Goal: Task Accomplishment & Management: Complete application form

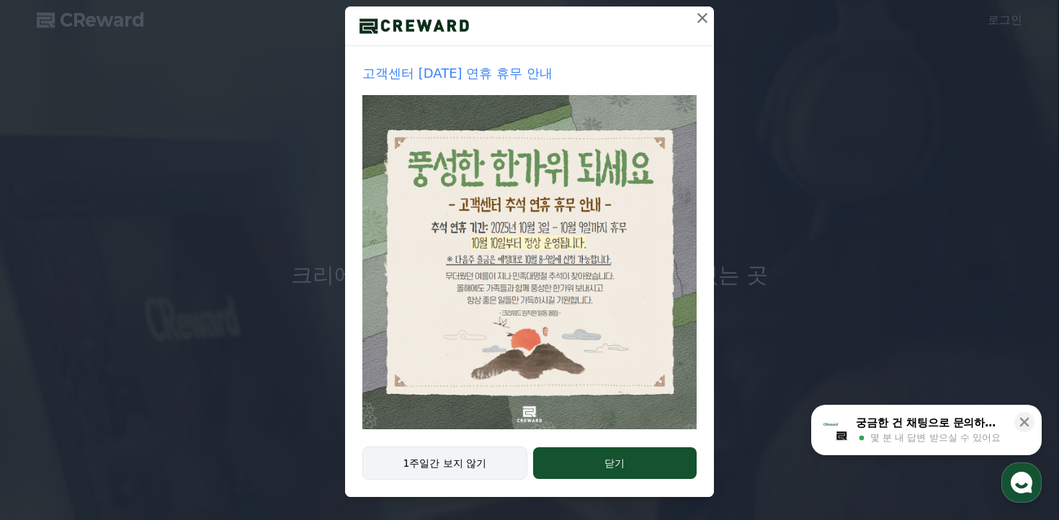
scroll to position [9, 0]
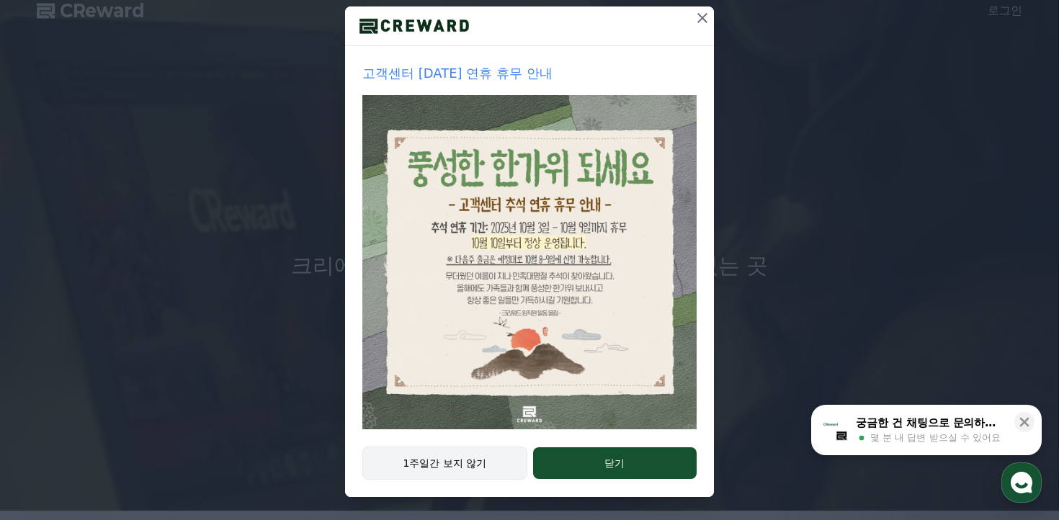
click at [495, 459] on button "1주일간 보지 않기" at bounding box center [444, 463] width 165 height 33
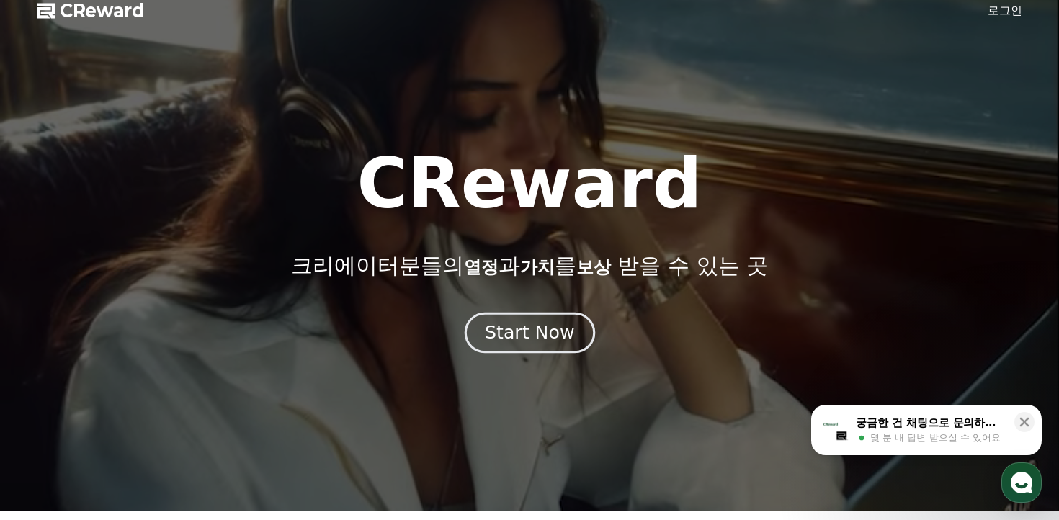
click at [546, 336] on div "Start Now" at bounding box center [529, 333] width 89 height 24
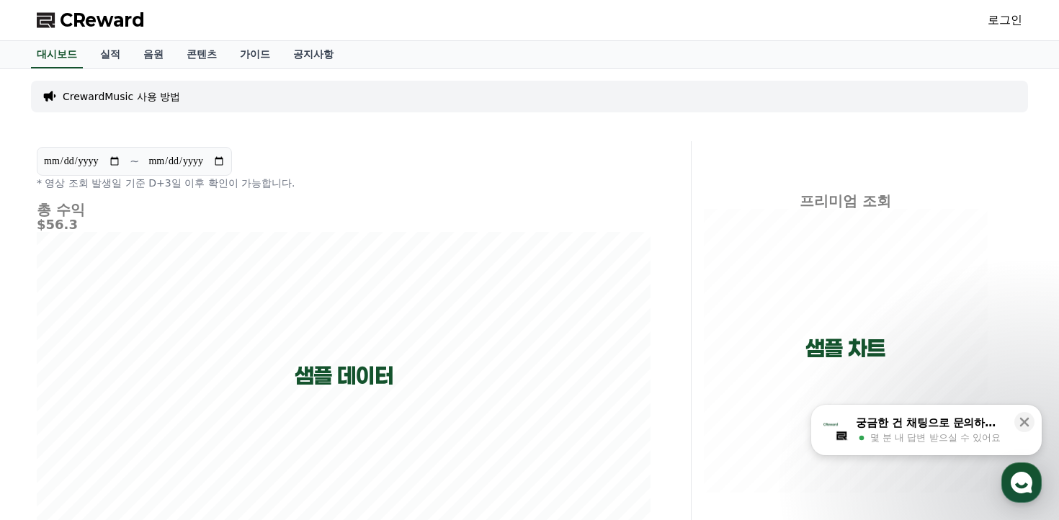
click at [1016, 19] on link "로그인" at bounding box center [1005, 20] width 35 height 17
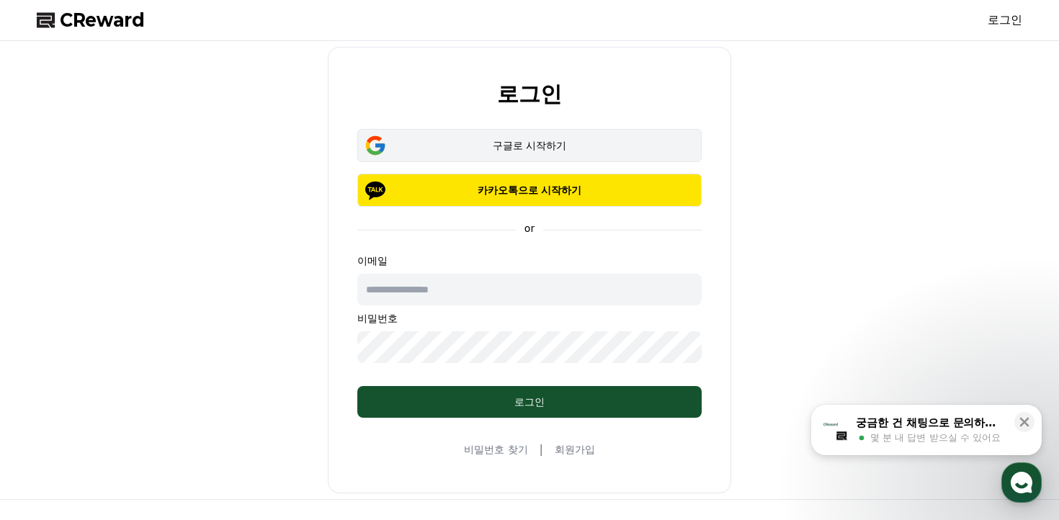
click at [573, 143] on div "구글로 시작하기" at bounding box center [529, 145] width 303 height 14
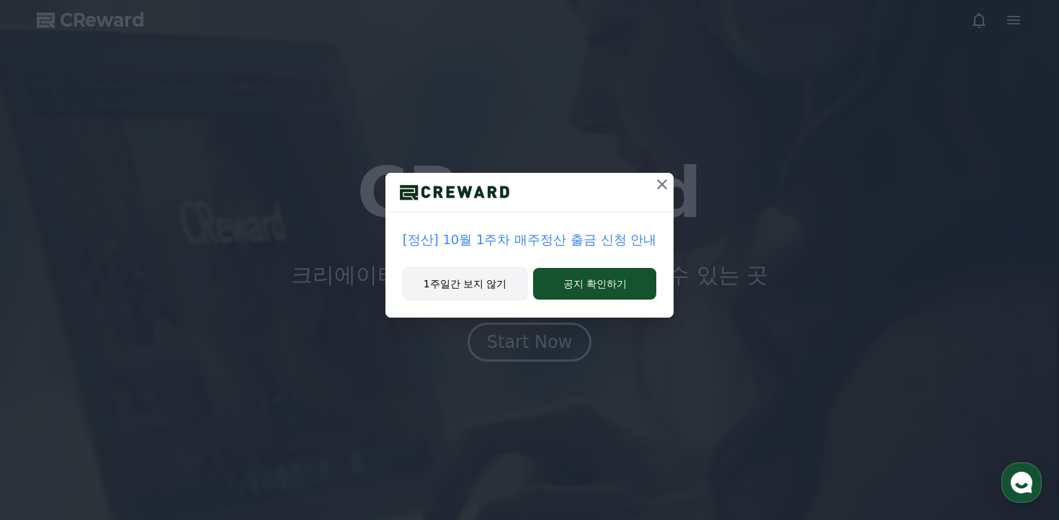
click at [470, 282] on button "1주일간 보지 않기" at bounding box center [465, 283] width 125 height 33
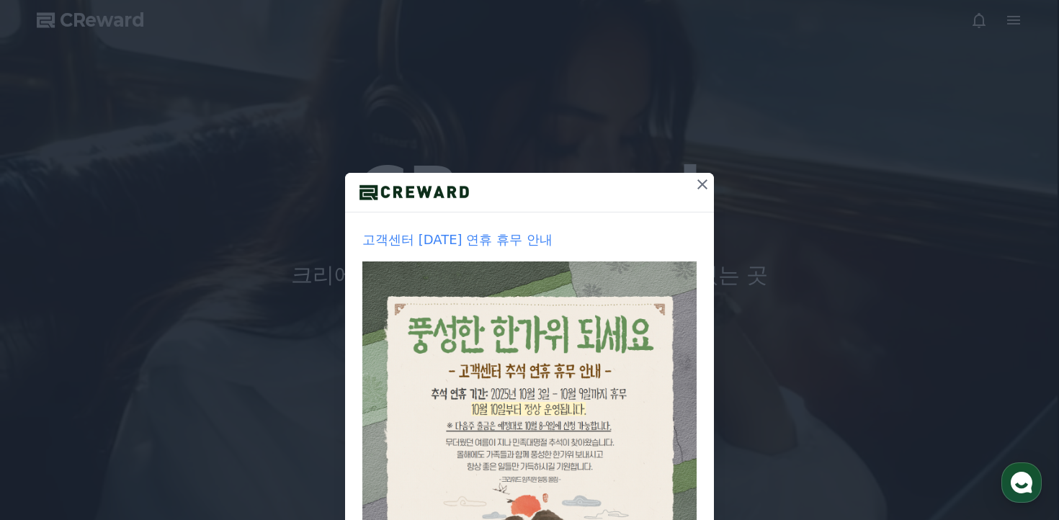
scroll to position [166, 0]
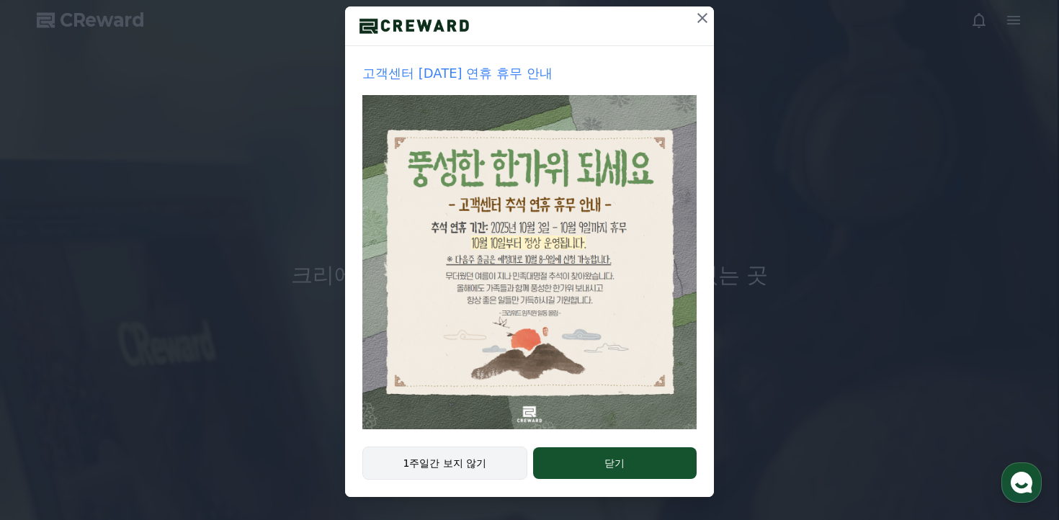
click at [478, 462] on button "1주일간 보지 않기" at bounding box center [444, 463] width 165 height 33
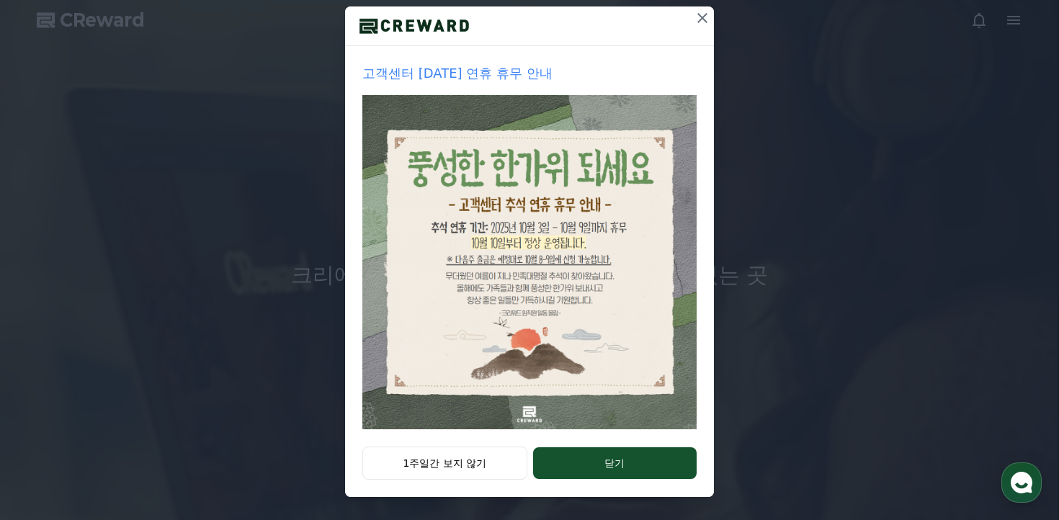
scroll to position [0, 0]
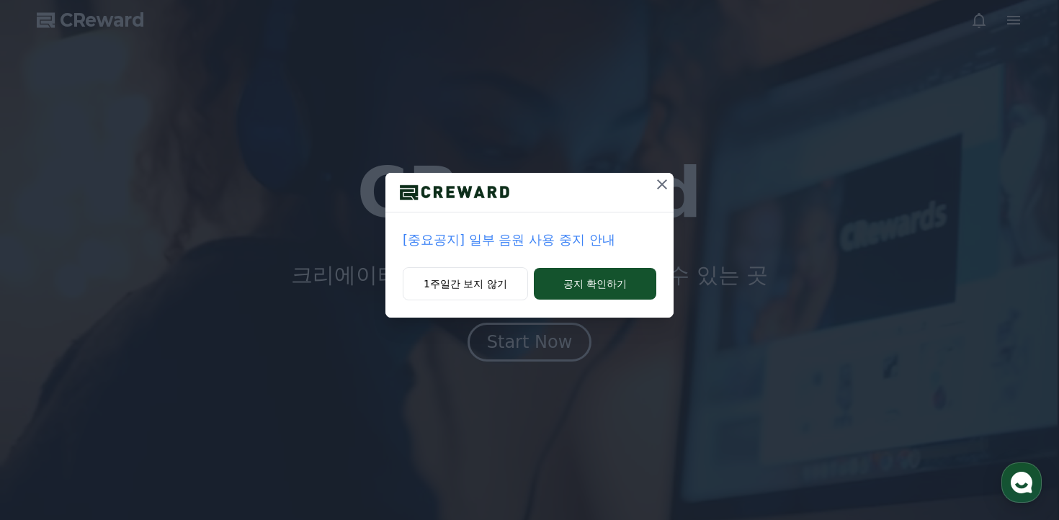
click at [664, 184] on icon at bounding box center [661, 184] width 17 height 17
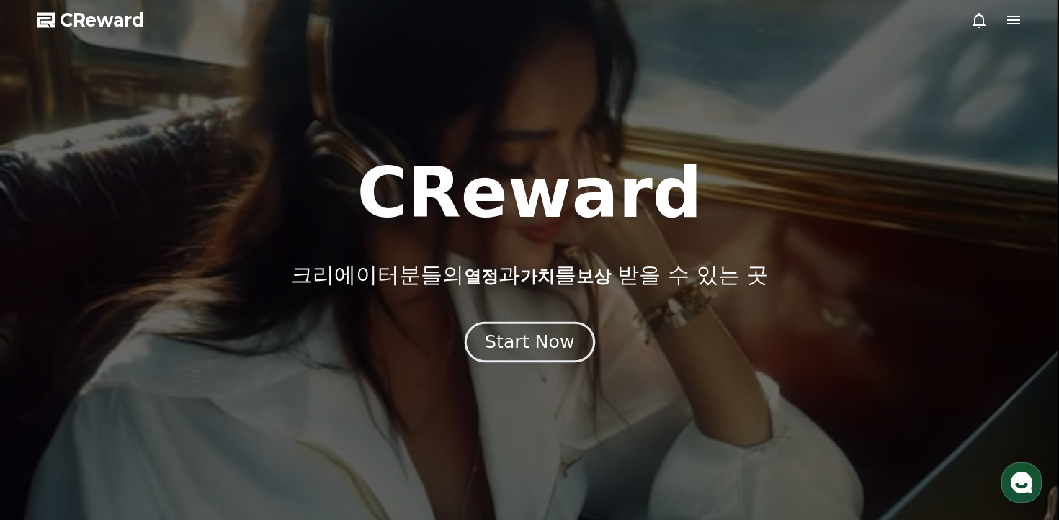
click at [539, 334] on div "Start Now" at bounding box center [529, 342] width 89 height 24
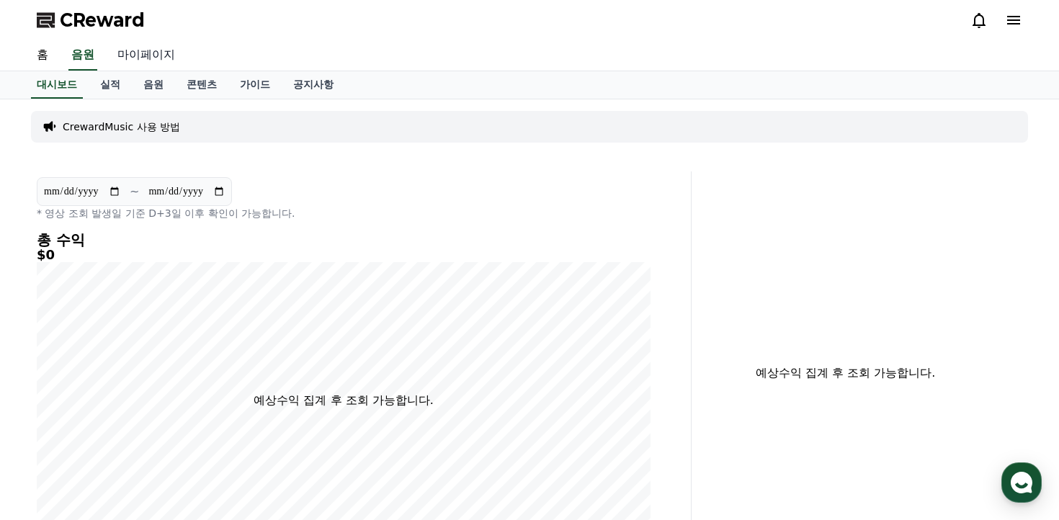
click at [135, 43] on link "마이페이지" at bounding box center [146, 55] width 81 height 30
select select "**********"
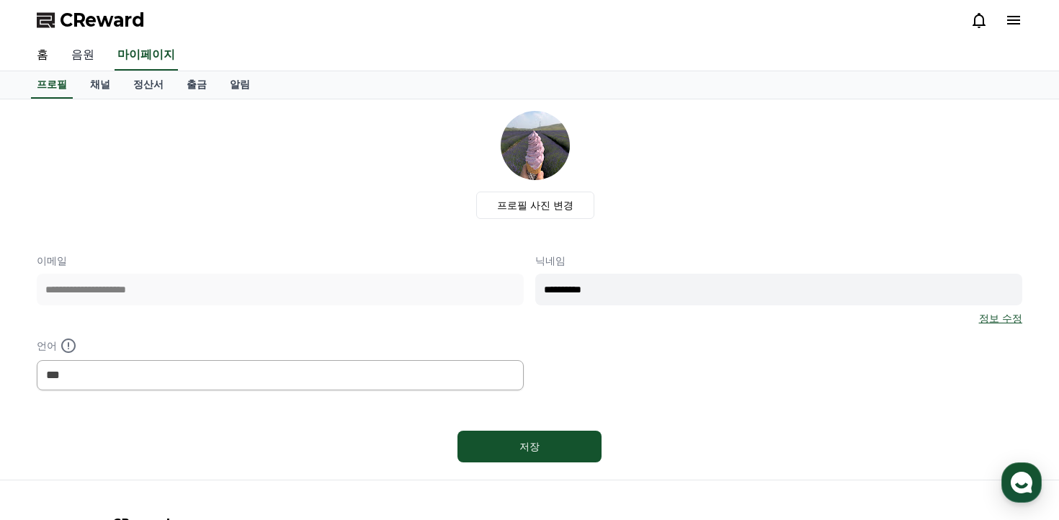
click at [85, 59] on link "음원" at bounding box center [83, 55] width 46 height 30
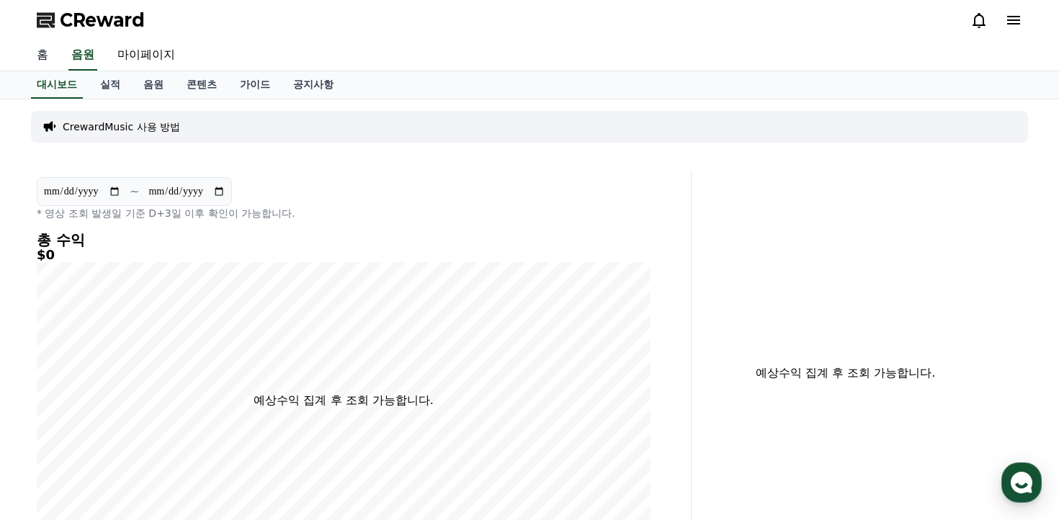
click at [37, 55] on link "홈" at bounding box center [42, 55] width 35 height 30
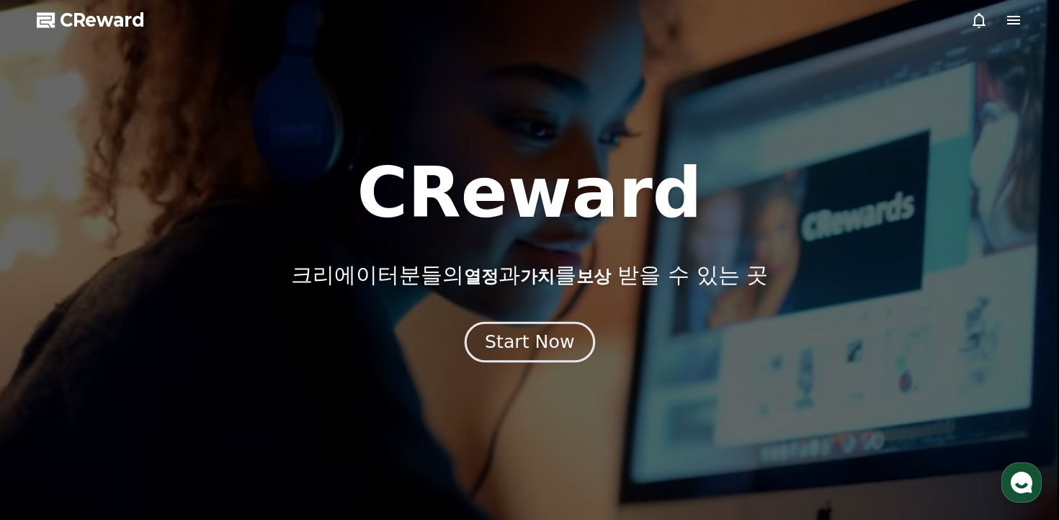
click at [545, 346] on div "Start Now" at bounding box center [529, 342] width 89 height 24
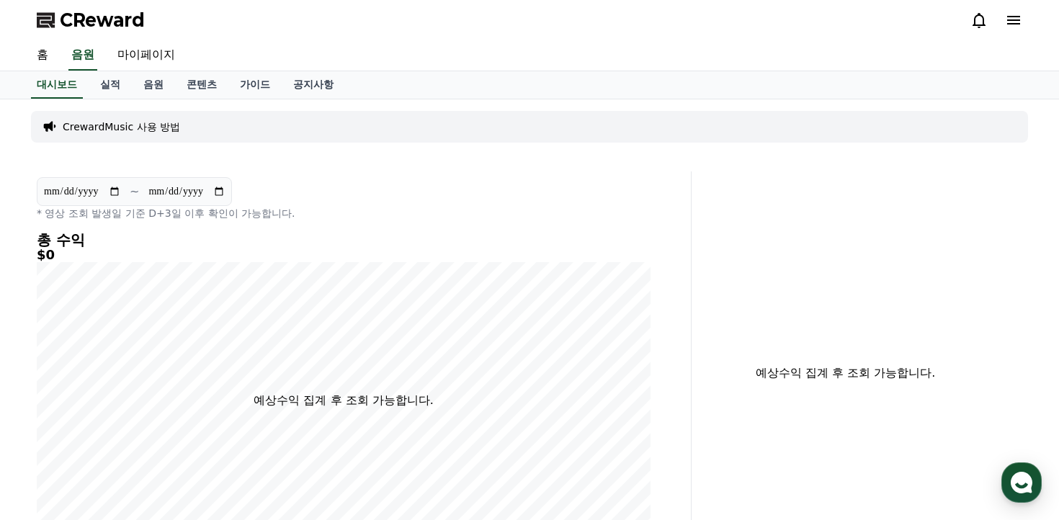
click at [134, 128] on p "CrewardMusic 사용 방법" at bounding box center [121, 127] width 117 height 14
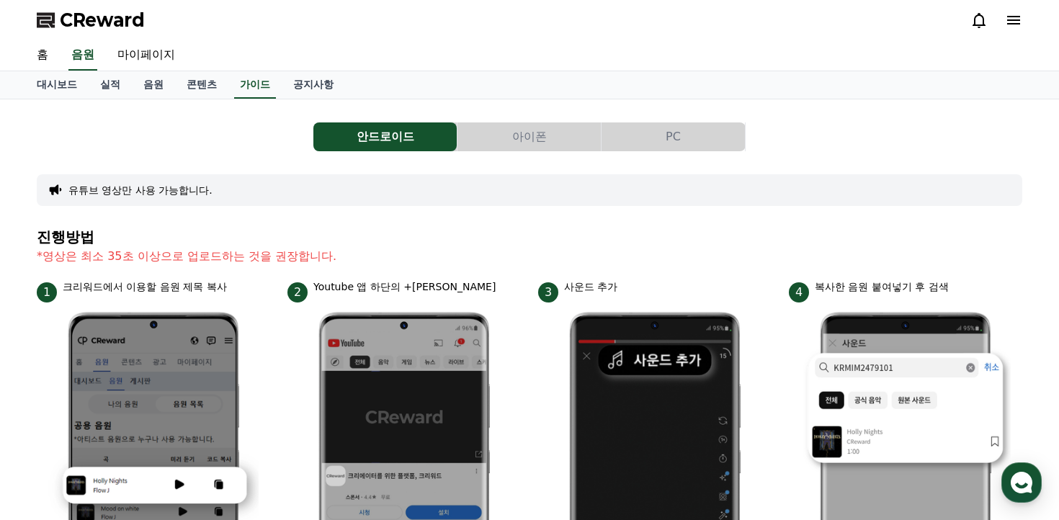
click at [535, 146] on button "아이폰" at bounding box center [528, 136] width 143 height 29
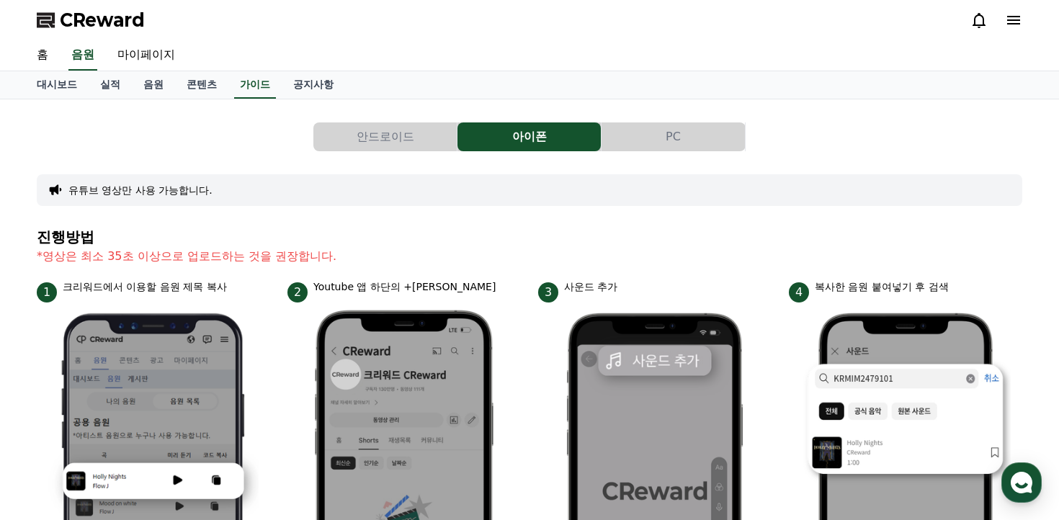
click at [686, 146] on button "PC" at bounding box center [672, 136] width 143 height 29
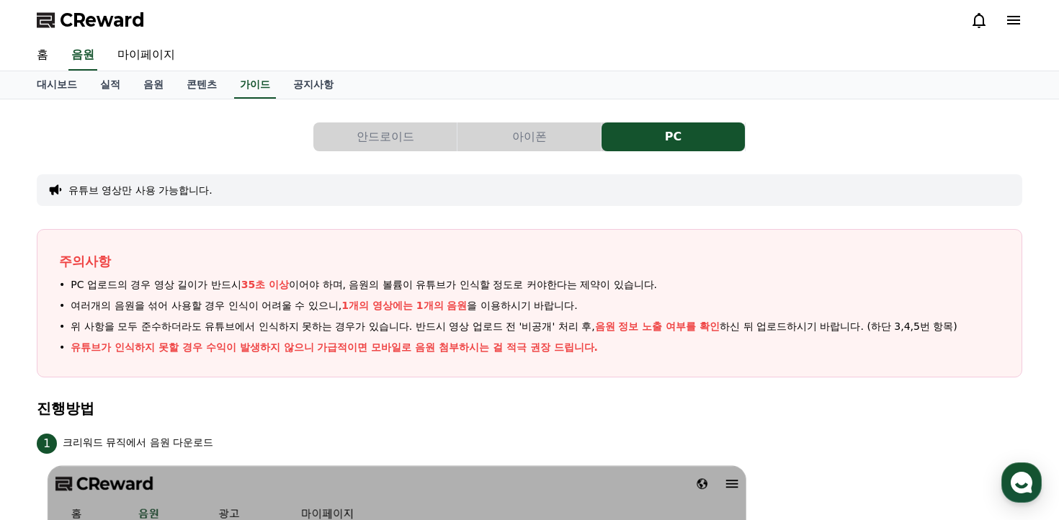
drag, startPoint x: 465, startPoint y: 305, endPoint x: 125, endPoint y: 282, distance: 341.5
click at [125, 282] on ul "PC 업로드의 경우 영상 길이가 반드시 35초 이상 이어야 하며, 음원의 볼륨이 유튜브가 인식할 정도로 커야한다는 제약이 있습니다. 여러개의 …" at bounding box center [529, 316] width 941 height 78
click at [274, 334] on ul "PC 업로드의 경우 영상 길이가 반드시 35초 이상 이어야 하며, 음원의 볼륨이 유튜브가 인식할 정도로 커야한다는 제약이 있습니다. 여러개의 …" at bounding box center [529, 316] width 941 height 78
drag, startPoint x: 73, startPoint y: 282, endPoint x: 335, endPoint y: 287, distance: 261.5
click at [323, 286] on span "PC 업로드의 경우 영상 길이가 반드시 35초 이상 이어야 하며, 음원의 볼륨이 유튜브가 인식할 정도로 커야한다는 제약이 있습니다." at bounding box center [364, 284] width 586 height 15
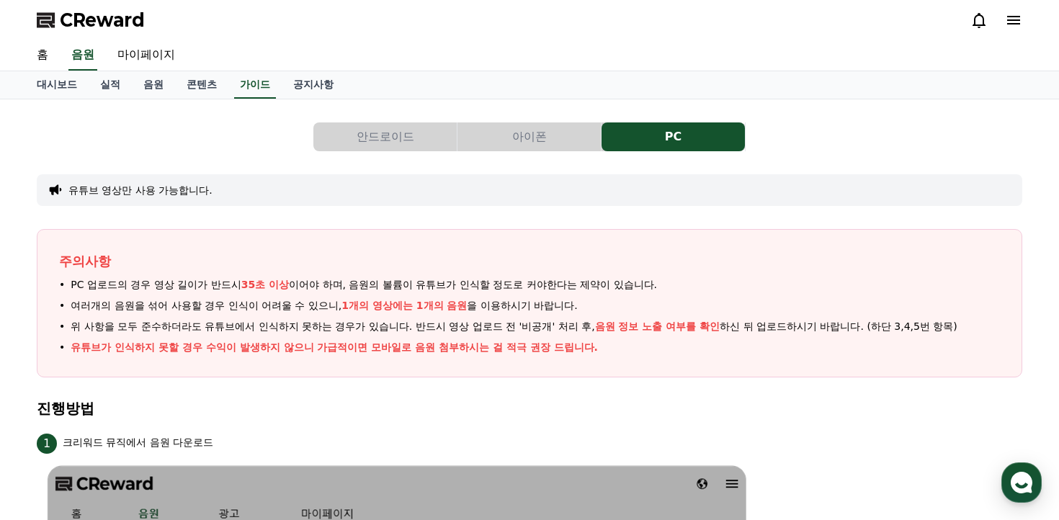
click at [336, 288] on span "PC 업로드의 경우 영상 길이가 반드시 35초 이상 이어야 하며, 음원의 볼륨이 유튜브가 인식할 정도로 커야한다는 제약이 있습니다." at bounding box center [364, 284] width 586 height 15
drag, startPoint x: 68, startPoint y: 284, endPoint x: 572, endPoint y: 344, distance: 507.0
click at [572, 344] on ul "PC 업로드의 경우 영상 길이가 반드시 35초 이상 이어야 하며, 음원의 볼륨이 유튜브가 인식할 정도로 커야한다는 제약이 있습니다. 여러개의 …" at bounding box center [529, 316] width 941 height 78
click at [576, 349] on li "유튜브가 인식하지 못할 경우 수익이 발생하지 않으니 가급적이면 모바일로 음원 첨부하시는 걸 적극 권장 드립니다." at bounding box center [529, 347] width 941 height 15
drag, startPoint x: 294, startPoint y: 282, endPoint x: 529, endPoint y: 336, distance: 241.7
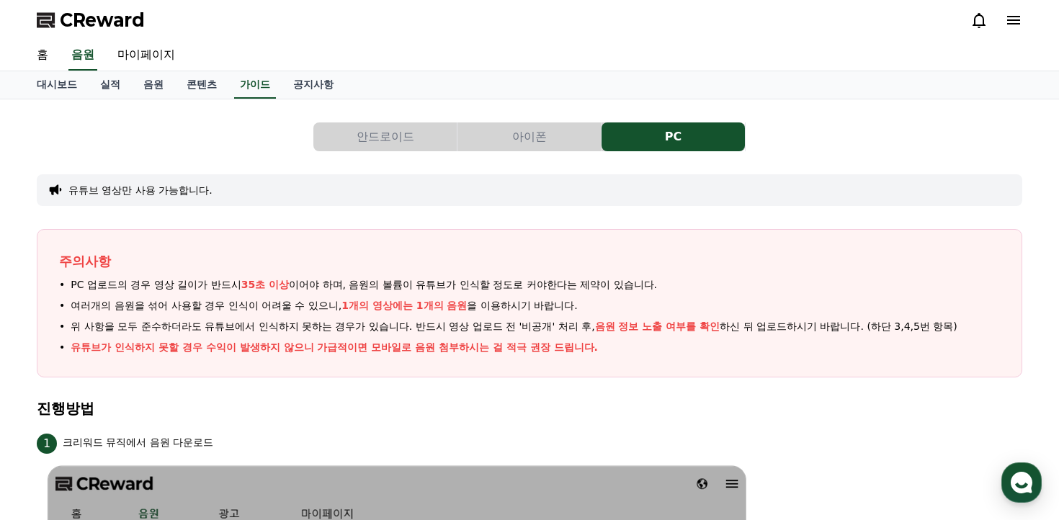
click at [508, 331] on ul "PC 업로드의 경우 영상 길이가 반드시 35초 이상 이어야 하며, 음원의 볼륨이 유튜브가 인식할 정도로 커야한다는 제약이 있습니다. 여러개의 …" at bounding box center [529, 316] width 941 height 78
click at [545, 338] on ul "PC 업로드의 경우 영상 길이가 반드시 35초 이상 이어야 하며, 음원의 볼륨이 유튜브가 인식할 정도로 커야한다는 제약이 있습니다. 여러개의 …" at bounding box center [529, 316] width 941 height 78
drag, startPoint x: 562, startPoint y: 348, endPoint x: 388, endPoint y: 326, distance: 175.0
click at [388, 326] on ul "PC 업로드의 경우 영상 길이가 반드시 35초 이상 이어야 하며, 음원의 볼륨이 유튜브가 인식할 정도로 커야한다는 제약이 있습니다. 여러개의 …" at bounding box center [529, 316] width 941 height 78
click at [471, 345] on p "유튜브가 인식하지 못할 경우 수익이 발생하지 않으니 가급적이면 모바일로 음원 첨부하시는 걸 적극 권장 드립니다." at bounding box center [334, 347] width 527 height 15
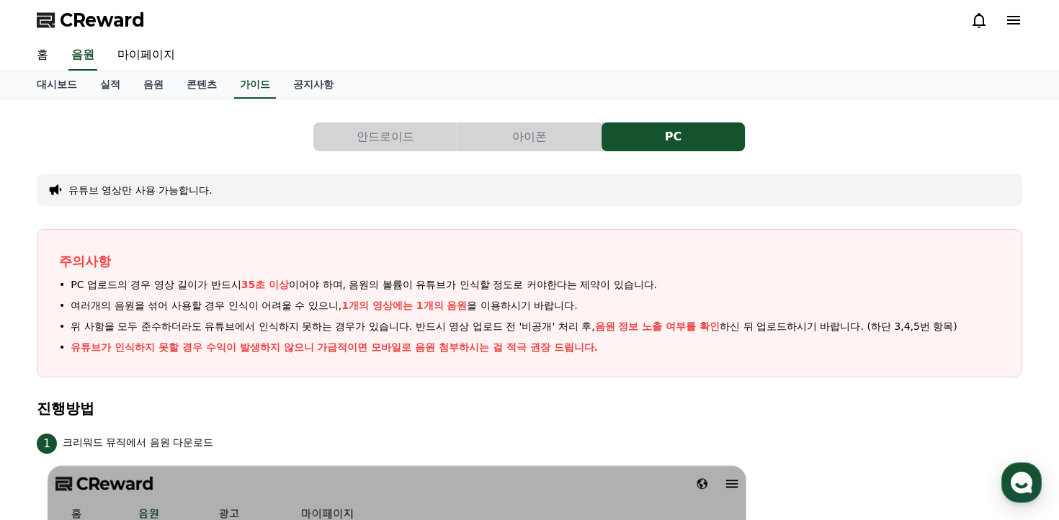
drag, startPoint x: 154, startPoint y: 336, endPoint x: 569, endPoint y: 334, distance: 414.9
click at [560, 332] on ul "PC 업로드의 경우 영상 길이가 반드시 35초 이상 이어야 하며, 음원의 볼륨이 유튜브가 인식할 정도로 커야한다는 제약이 있습니다. 여러개의 …" at bounding box center [529, 316] width 941 height 78
click at [585, 342] on li "유튜브가 인식하지 못할 경우 수익이 발생하지 않으니 가급적이면 모바일로 음원 첨부하시는 걸 적극 권장 드립니다." at bounding box center [529, 347] width 941 height 15
drag, startPoint x: 506, startPoint y: 331, endPoint x: 686, endPoint y: 332, distance: 180.1
click at [683, 332] on span "위 사항을 모두 준수하더라도 유튜브에서 인식하지 못하는 경우가 있습니다. 반드시 영상 업로드 전 '비공개' 처리 후, 음원 정보 노출 여부를 …" at bounding box center [514, 326] width 887 height 15
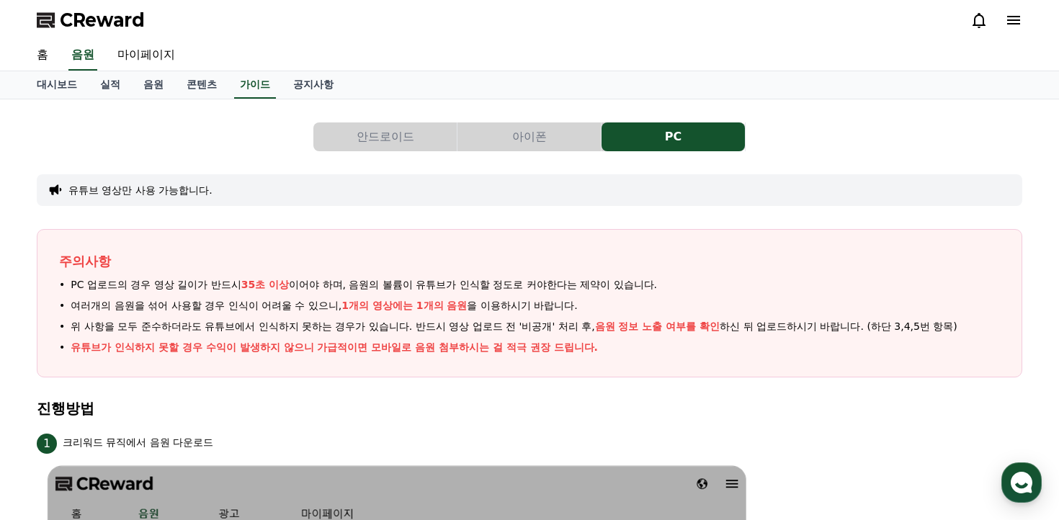
click at [627, 337] on ul "PC 업로드의 경우 영상 길이가 반드시 35초 이상 이어야 하며, 음원의 볼륨이 유튜브가 인식할 정도로 커야한다는 제약이 있습니다. 여러개의 …" at bounding box center [529, 316] width 941 height 78
drag, startPoint x: 326, startPoint y: 322, endPoint x: 421, endPoint y: 326, distance: 94.4
click at [424, 324] on span "위 사항을 모두 준수하더라도 유튜브에서 인식하지 못하는 경우가 있습니다. 반드시 영상 업로드 전 '비공개' 처리 후, 음원 정보 노출 여부를 …" at bounding box center [514, 326] width 887 height 15
click at [303, 330] on span "위 사항을 모두 준수하더라도 유튜브에서 인식하지 못하는 경우가 있습니다. 반드시 영상 업로드 전 '비공개' 처리 후, 음원 정보 노출 여부를 …" at bounding box center [514, 326] width 887 height 15
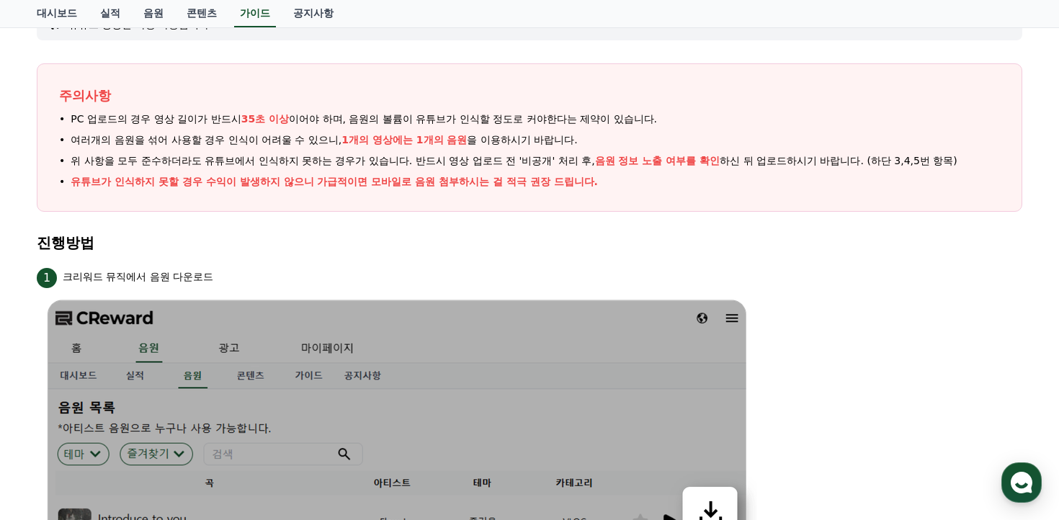
scroll to position [8, 0]
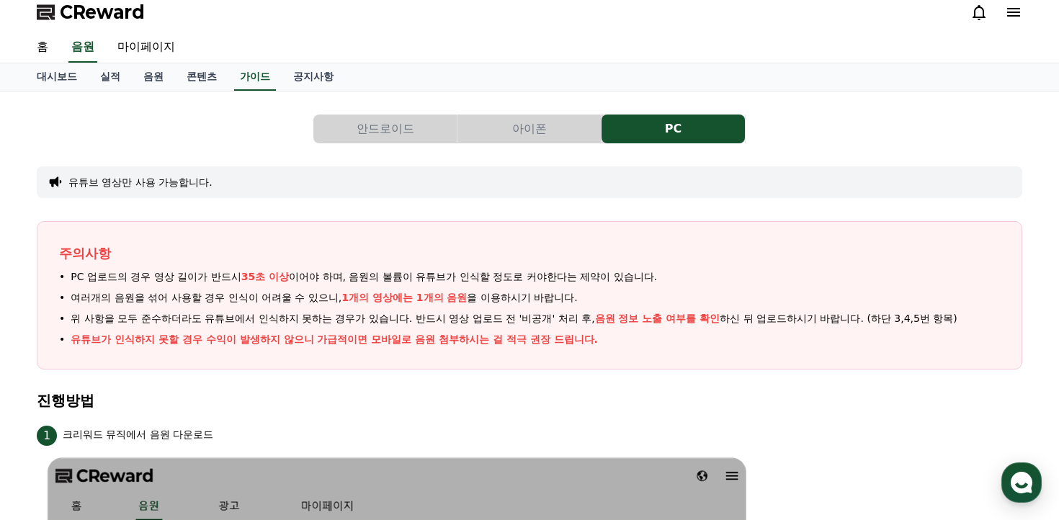
click at [509, 129] on button "아이폰" at bounding box center [528, 129] width 143 height 29
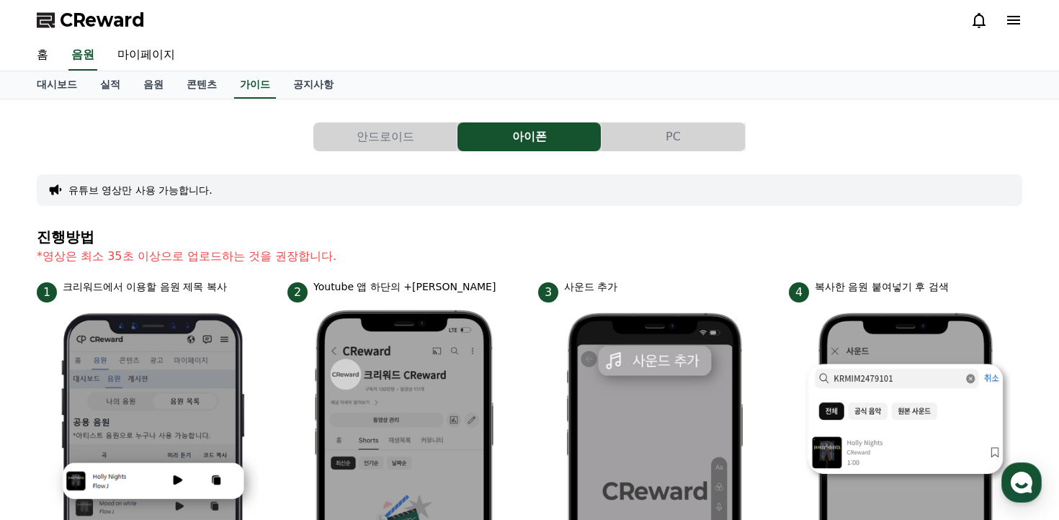
click at [509, 129] on button "아이폰" at bounding box center [528, 136] width 143 height 29
drag, startPoint x: 300, startPoint y: 259, endPoint x: 0, endPoint y: 258, distance: 299.7
click at [393, 254] on p "*영상은 최소 35초 이상으로 업로드하는 것을 권장합니다." at bounding box center [529, 256] width 985 height 17
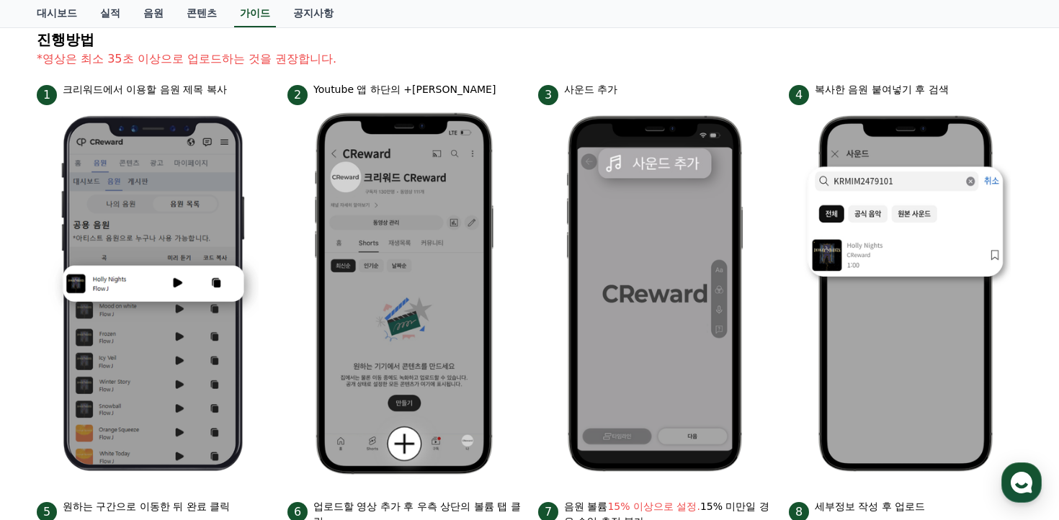
scroll to position [207, 0]
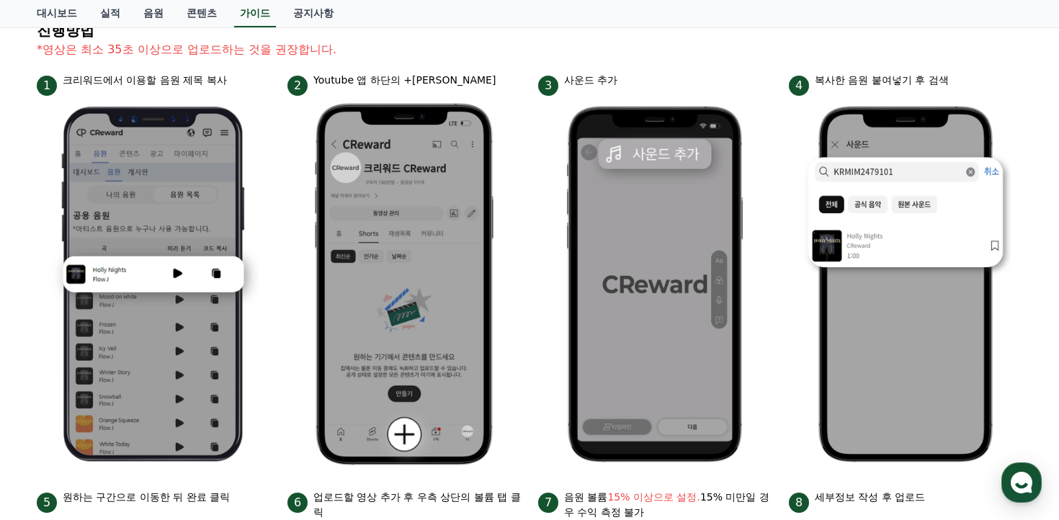
drag, startPoint x: 341, startPoint y: 84, endPoint x: 447, endPoint y: 96, distance: 106.5
click at [437, 89] on div "2 Youtube 앱 하단의 +버튼 클릭" at bounding box center [403, 84] width 233 height 23
click at [496, 143] on img at bounding box center [404, 284] width 210 height 377
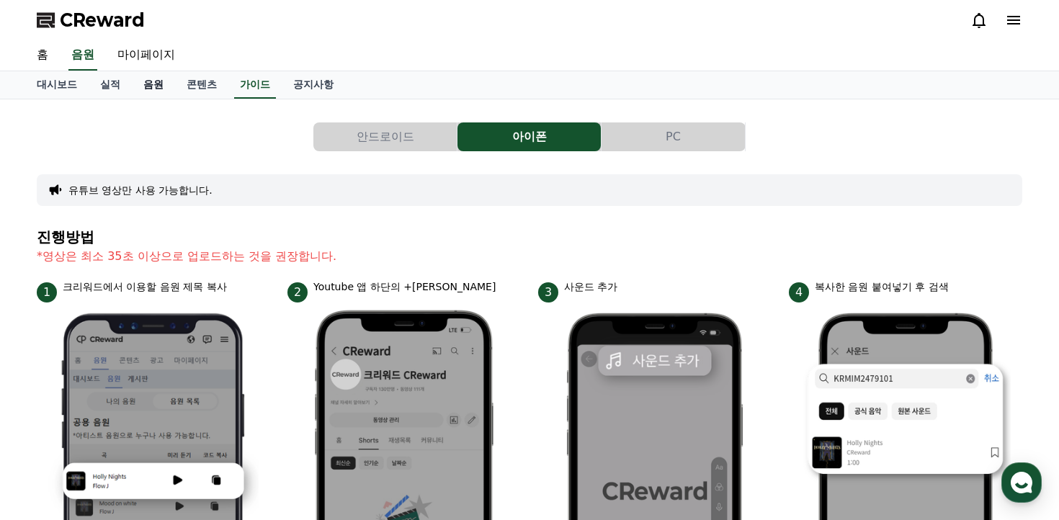
click at [153, 84] on link "음원" at bounding box center [153, 84] width 43 height 27
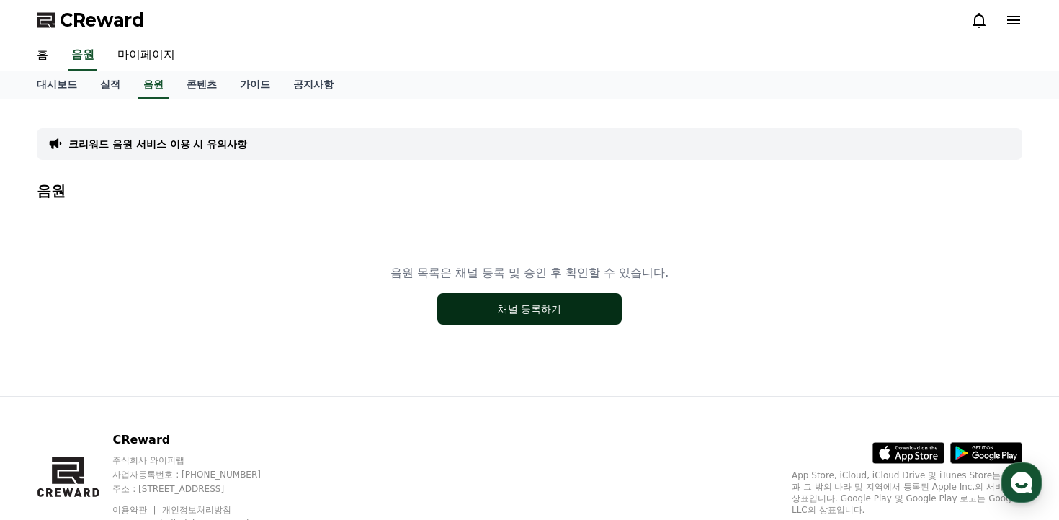
click at [569, 304] on button "채널 등록하기" at bounding box center [529, 309] width 184 height 32
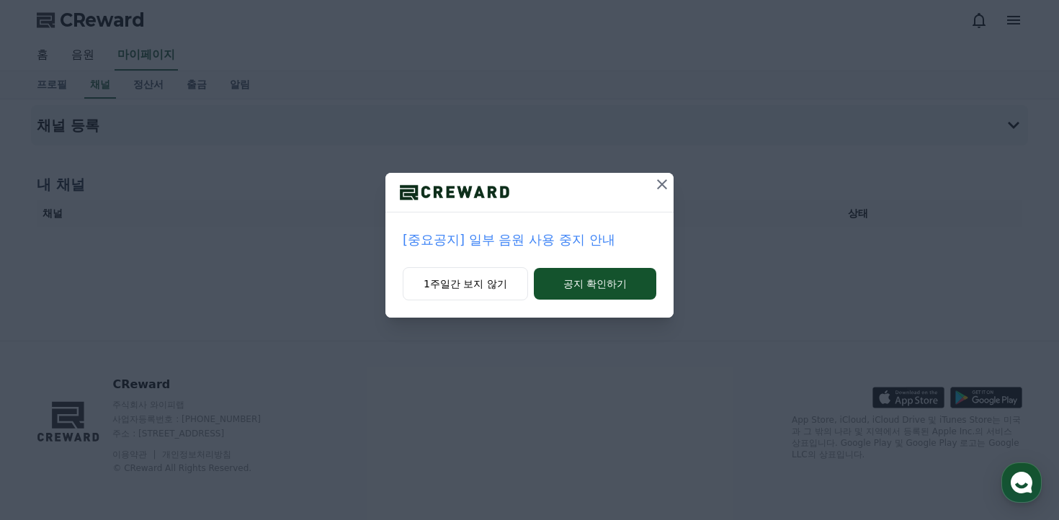
click at [648, 187] on div at bounding box center [529, 193] width 288 height 40
click at [653, 185] on icon at bounding box center [661, 184] width 17 height 17
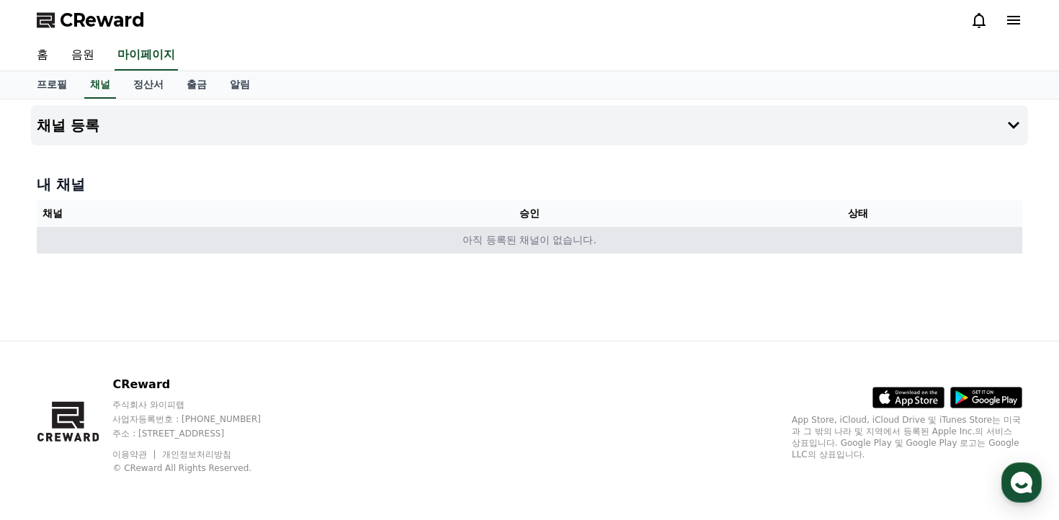
click at [568, 230] on td "아직 등록된 채널이 없습니다." at bounding box center [529, 240] width 985 height 27
click at [565, 238] on td "아직 등록된 채널이 없습니다." at bounding box center [529, 240] width 985 height 27
click at [558, 251] on td "아직 등록된 채널이 없습니다." at bounding box center [529, 240] width 985 height 27
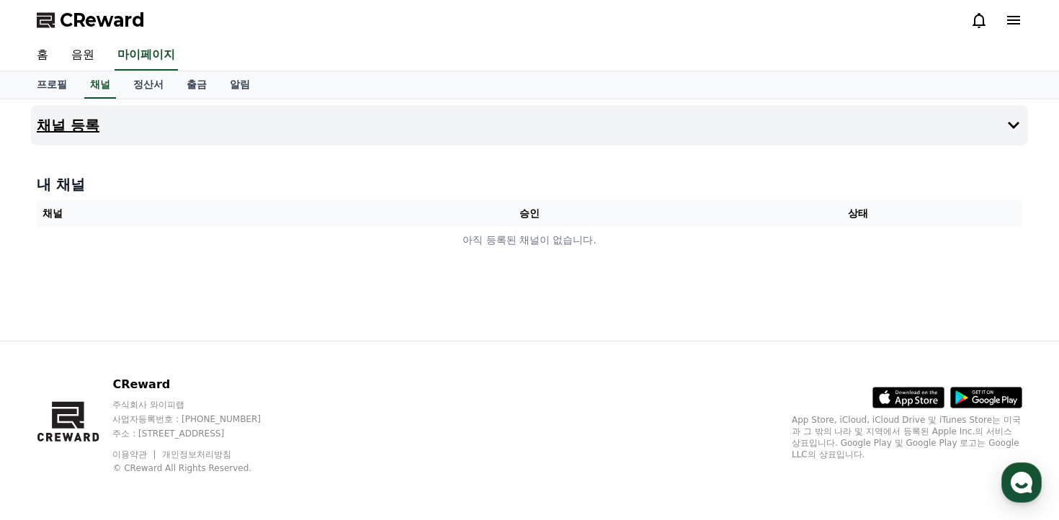
click at [171, 120] on button "채널 등록" at bounding box center [529, 125] width 997 height 40
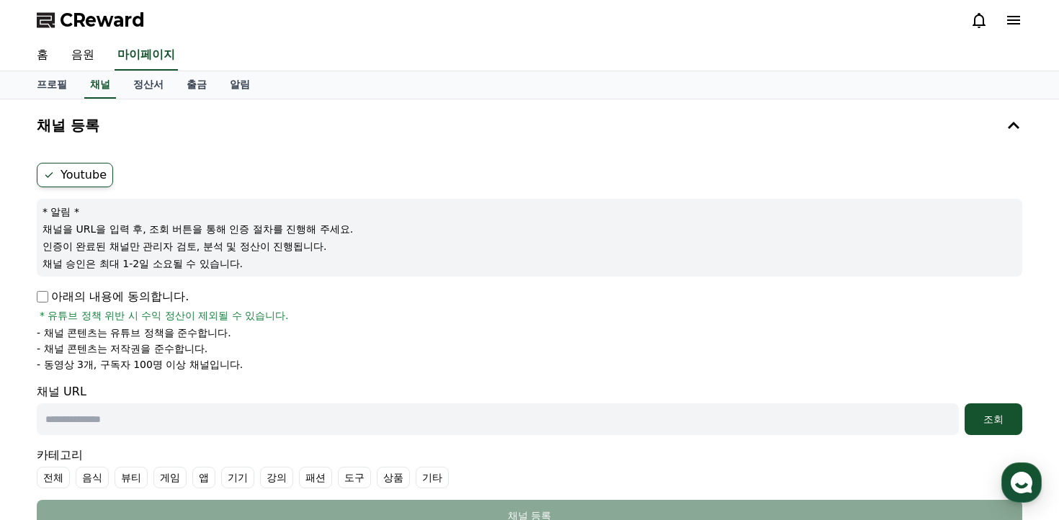
click at [58, 296] on p "아래의 내용에 동의합니다." at bounding box center [113, 296] width 152 height 17
click at [36, 300] on div "Youtube * 알림 * 채널을 URL을 입력 후, 조회 버튼을 통해 인증 절차를 진행해 주세요. 인증이 완료된 채널만 관리자 검토, 분석 …" at bounding box center [529, 347] width 997 height 380
click at [229, 411] on input "text" at bounding box center [498, 419] width 922 height 32
paste input "**********"
type input "**********"
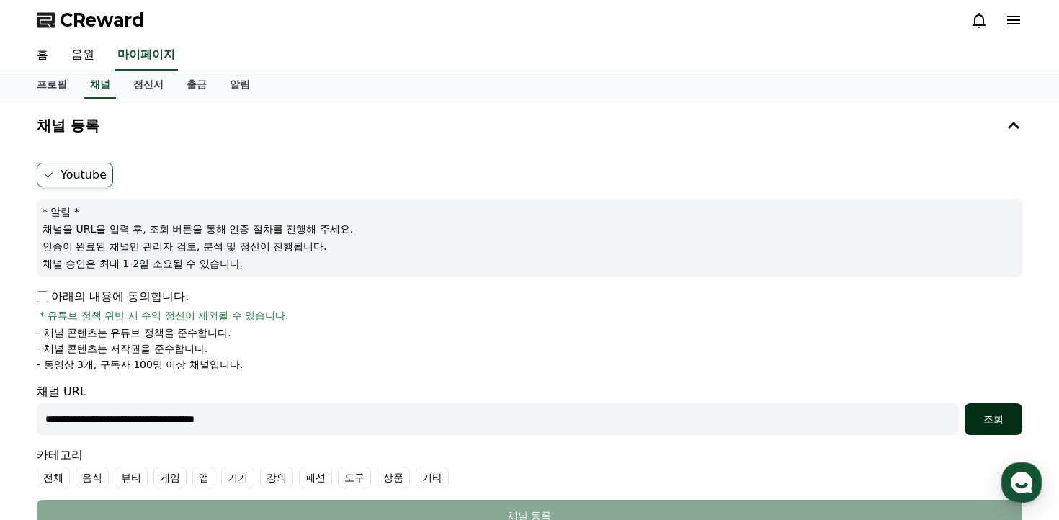
click at [973, 421] on div "조회" at bounding box center [993, 419] width 46 height 14
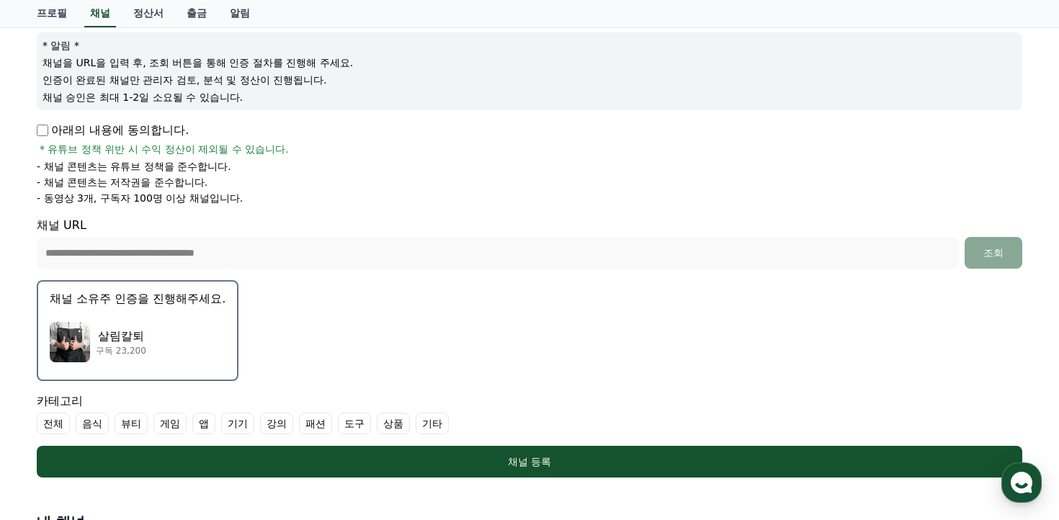
click at [158, 341] on div "살림칼퇴 구독 23,200" at bounding box center [138, 342] width 176 height 58
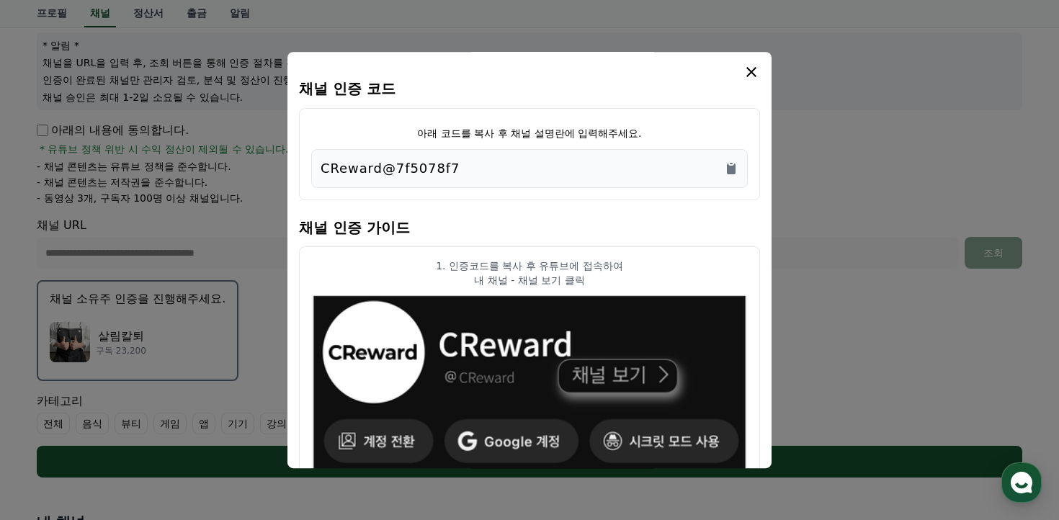
click at [479, 172] on div "CReward@7f5078f7" at bounding box center [530, 168] width 418 height 20
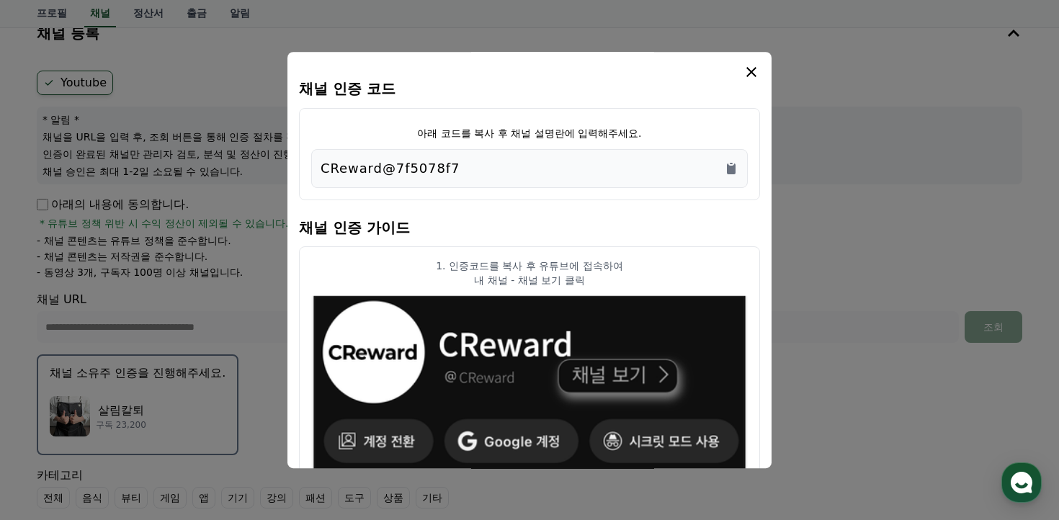
drag, startPoint x: 452, startPoint y: 169, endPoint x: 303, endPoint y: 169, distance: 149.8
click at [303, 169] on div "아래 코드를 복사 후 채널 설명란에 입력해주세요. CReward@7f5078f7" at bounding box center [529, 154] width 461 height 92
copy p "CReward@7f5078f7"
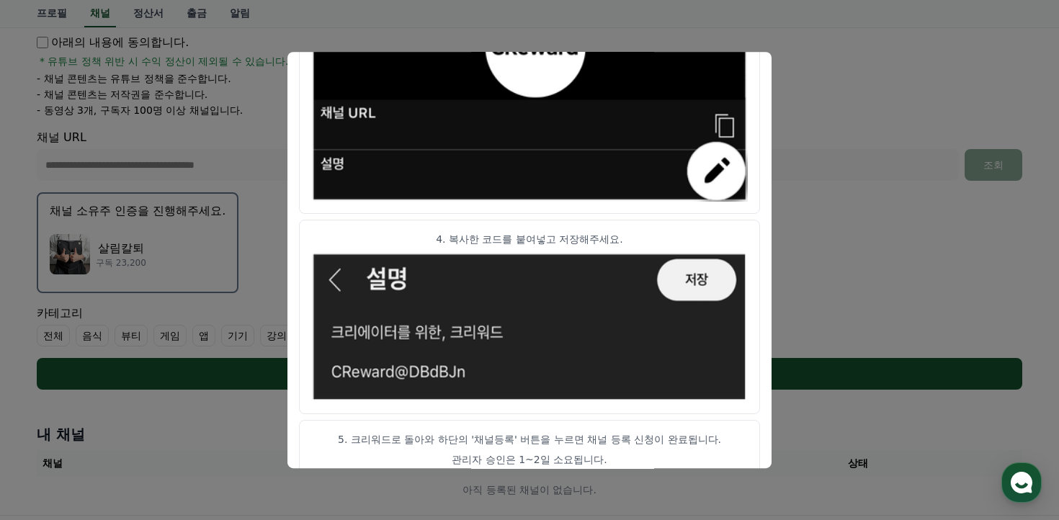
scroll to position [828, 0]
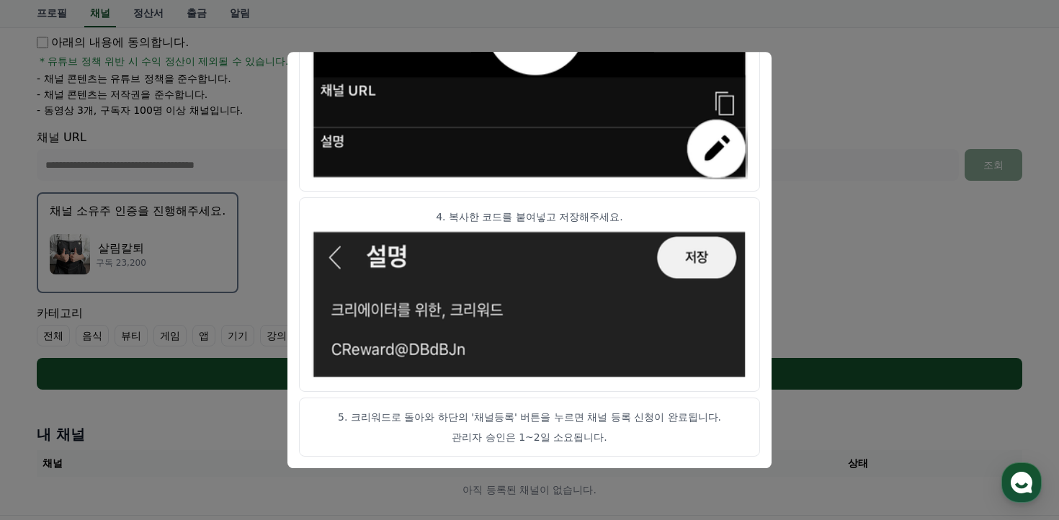
click at [845, 207] on button "close modal" at bounding box center [529, 260] width 1059 height 520
click at [855, 242] on form "**********" at bounding box center [529, 149] width 985 height 481
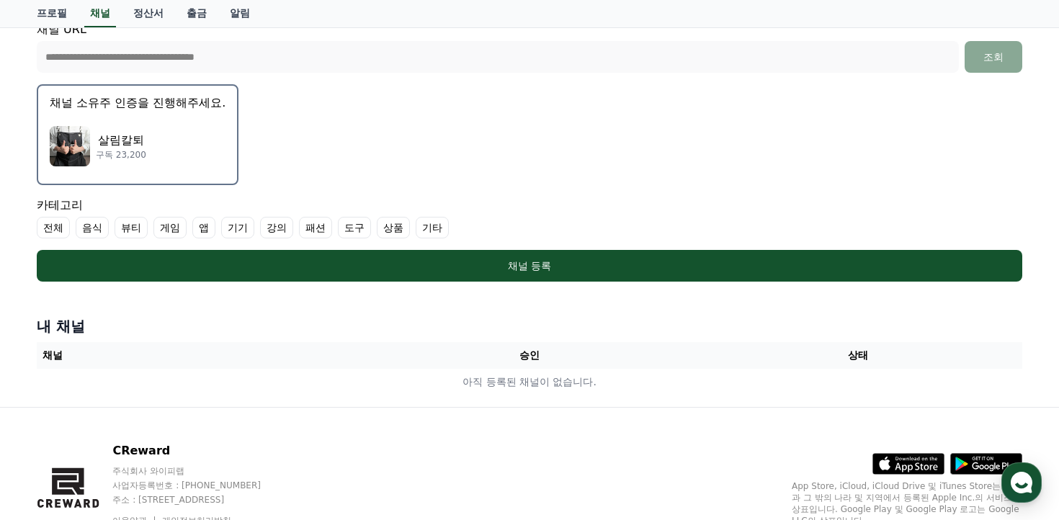
scroll to position [429, 0]
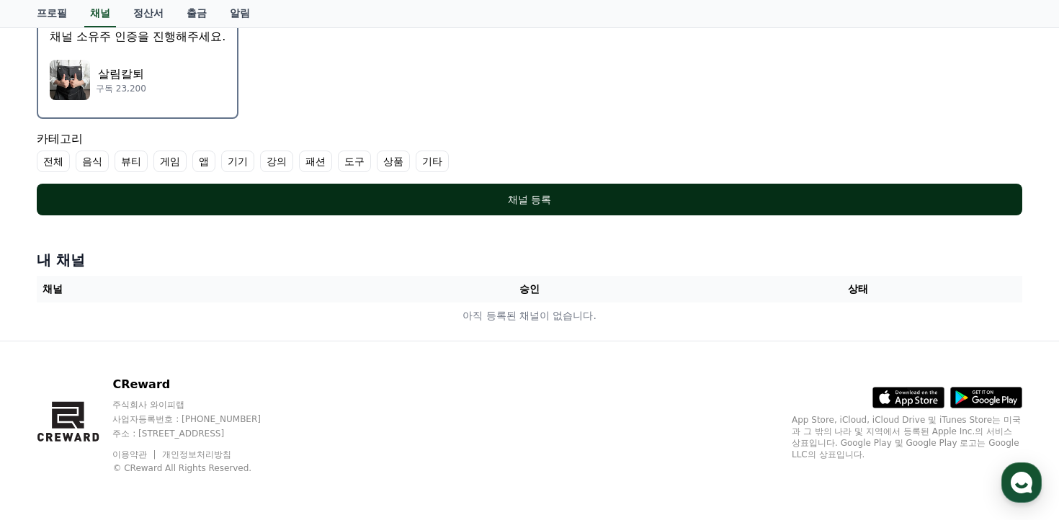
click at [467, 196] on div "채널 등록" at bounding box center [530, 199] width 928 height 14
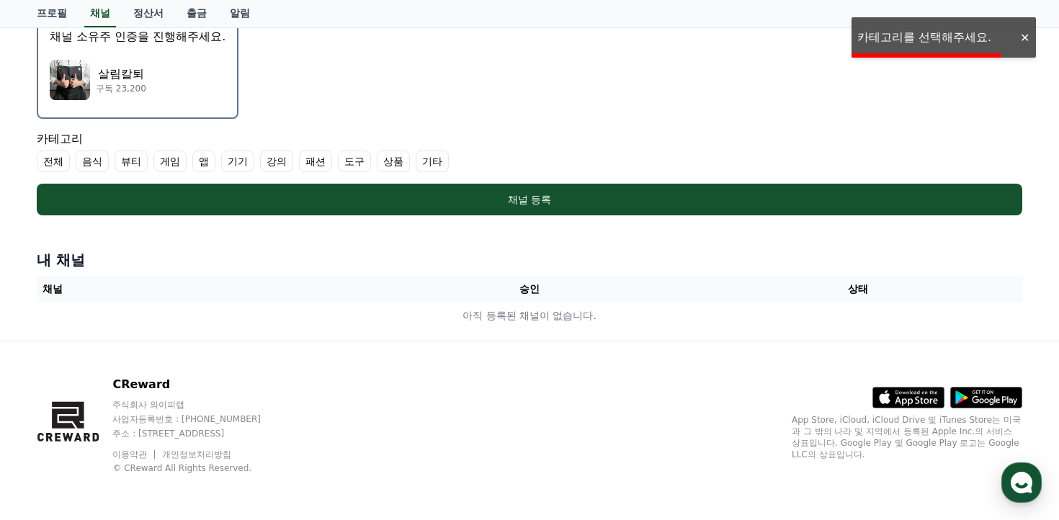
scroll to position [411, 0]
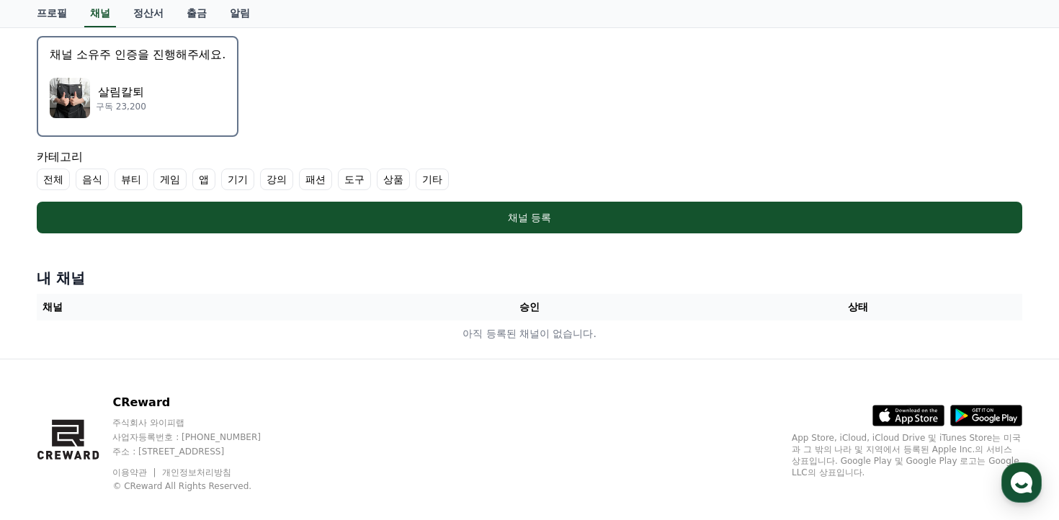
click at [60, 184] on label "전체" at bounding box center [53, 180] width 33 height 22
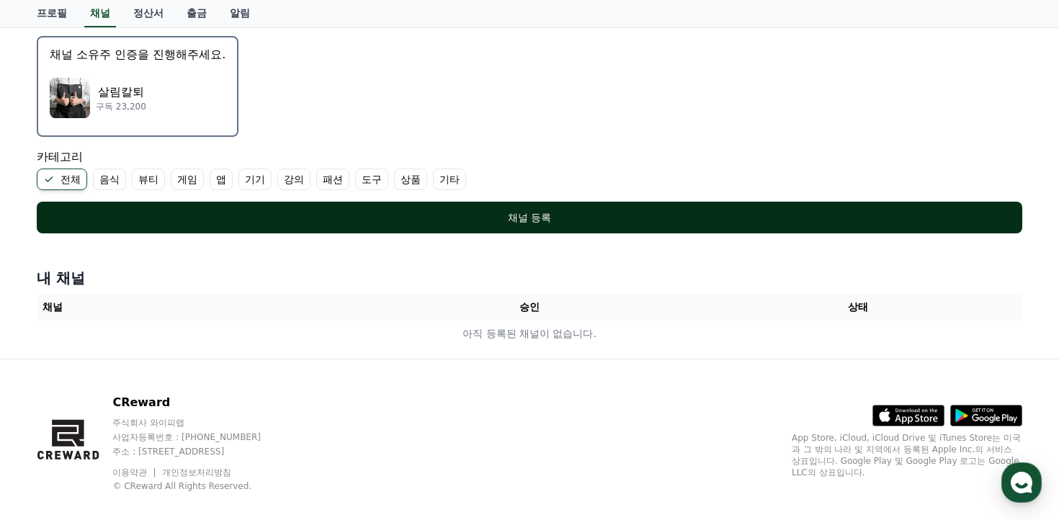
click at [192, 212] on div "채널 등록" at bounding box center [530, 217] width 928 height 14
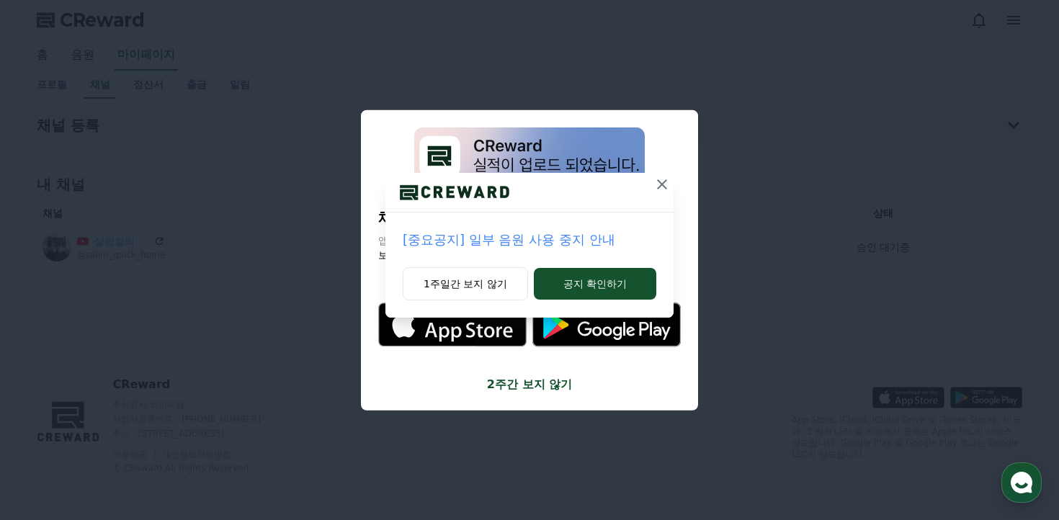
click at [661, 185] on icon at bounding box center [662, 184] width 10 height 10
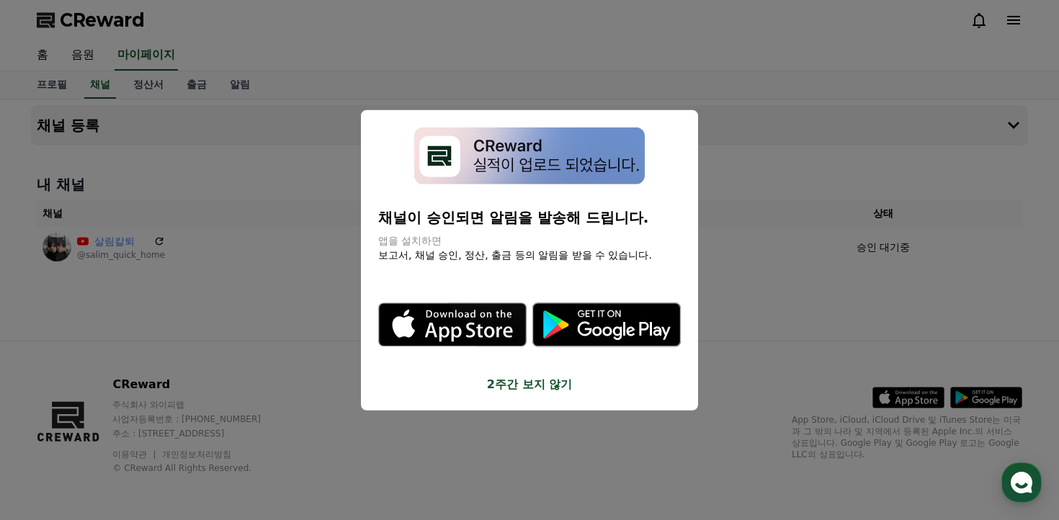
click at [853, 215] on button "close modal" at bounding box center [529, 260] width 1059 height 520
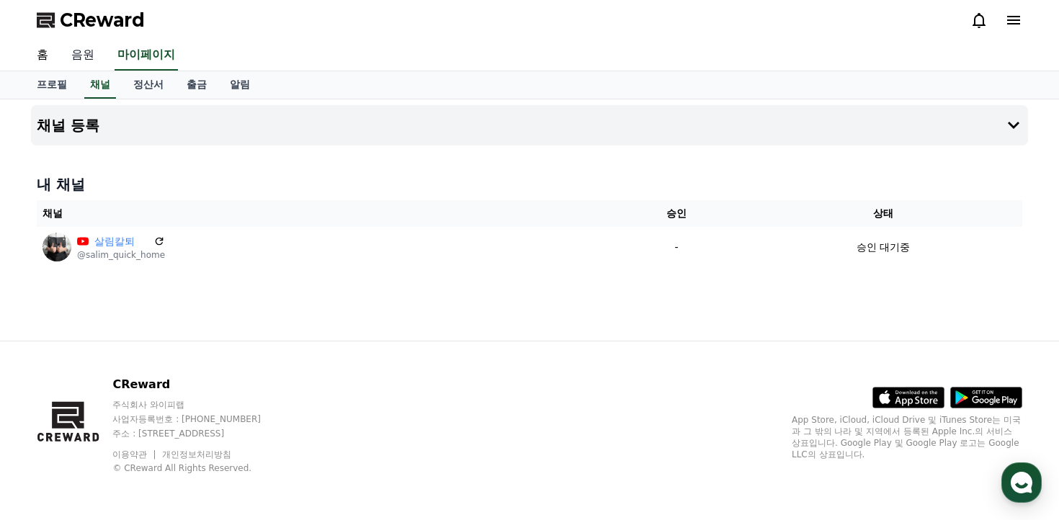
click at [91, 63] on link "음원" at bounding box center [83, 55] width 46 height 30
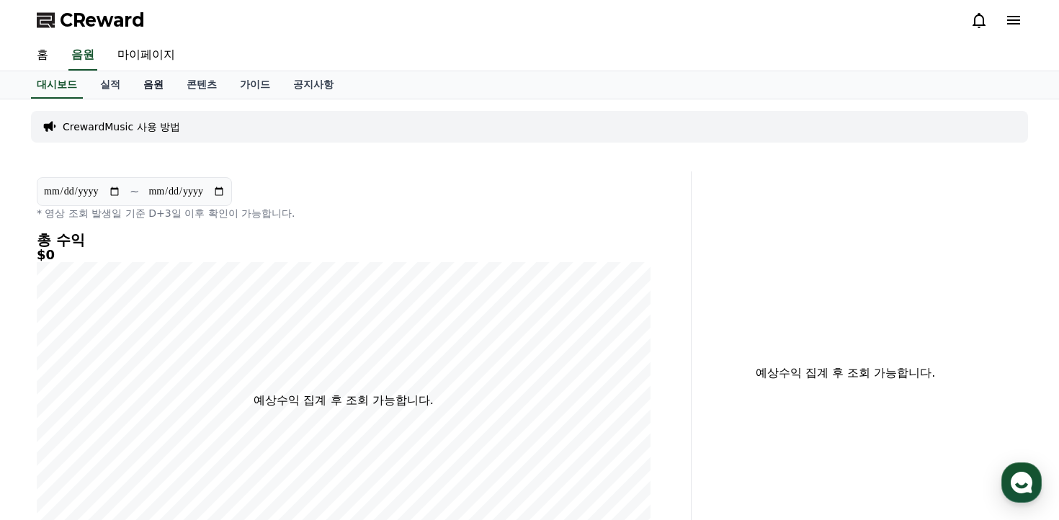
click at [154, 91] on link "음원" at bounding box center [153, 84] width 43 height 27
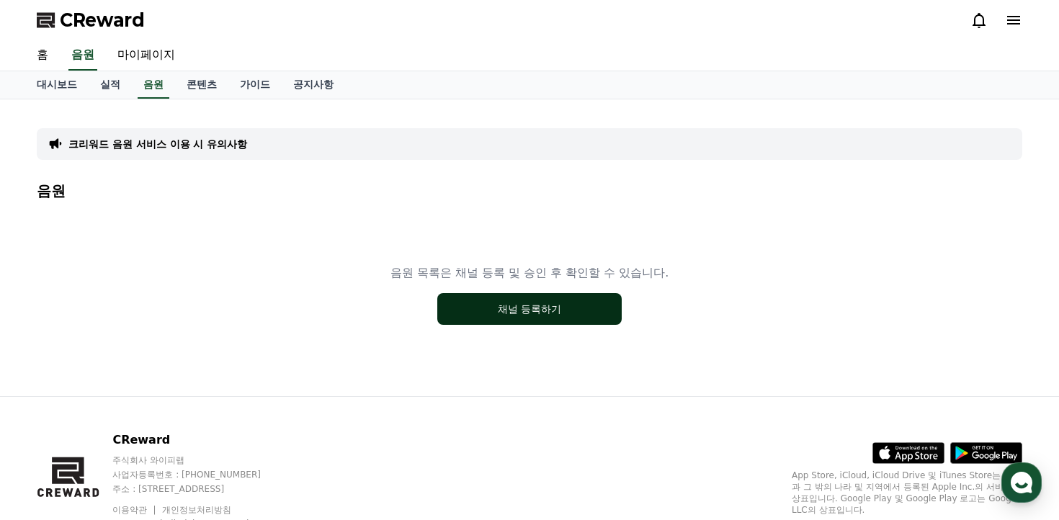
click at [527, 301] on button "채널 등록하기" at bounding box center [529, 309] width 184 height 32
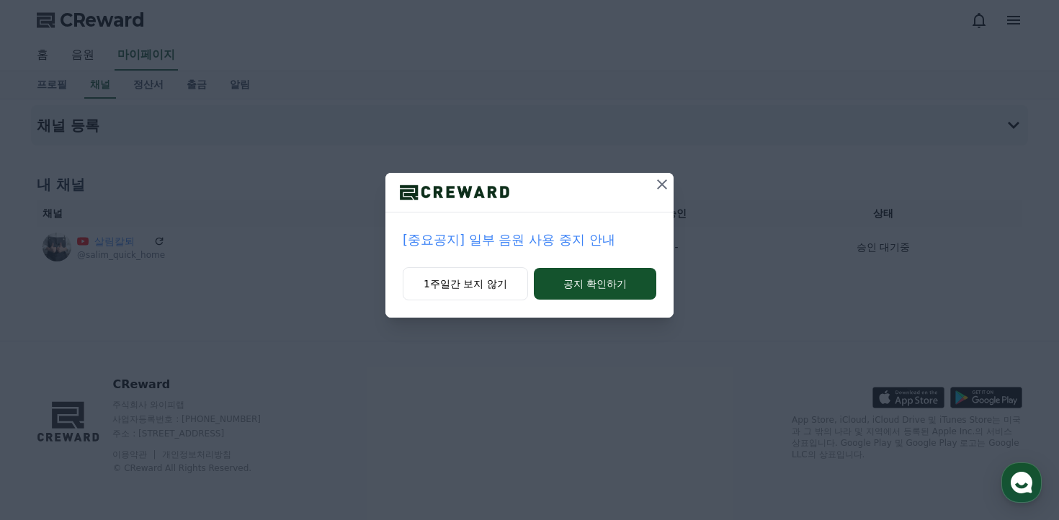
click at [661, 186] on icon at bounding box center [662, 184] width 10 height 10
